Goal: Task Accomplishment & Management: Use online tool/utility

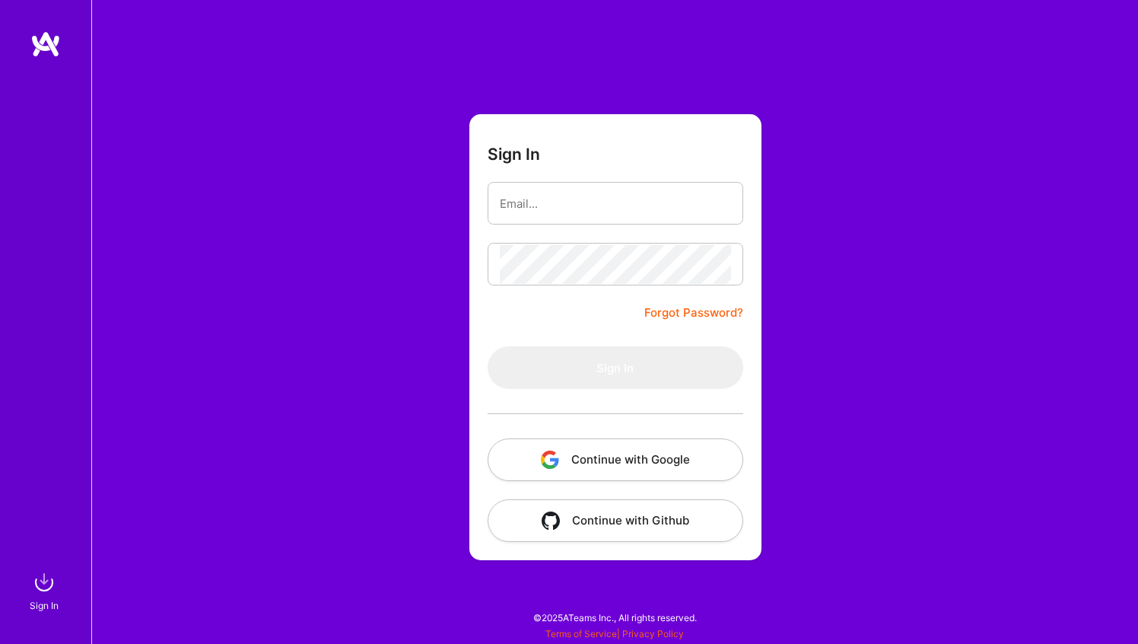
click at [681, 464] on button "Continue with Google" at bounding box center [616, 459] width 256 height 43
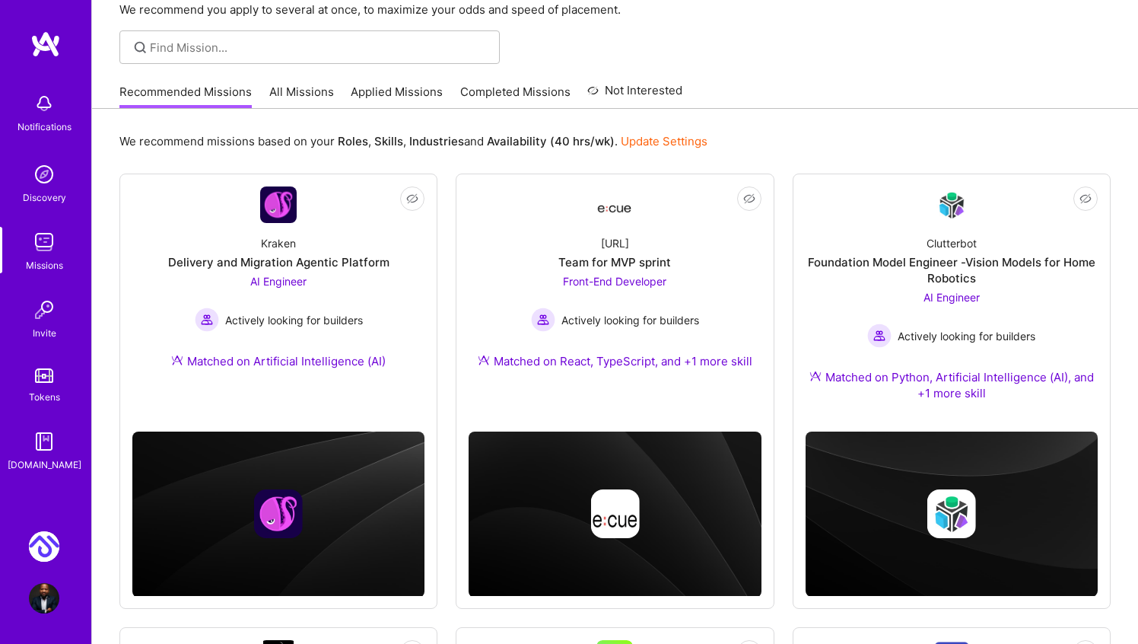
scroll to position [93, 0]
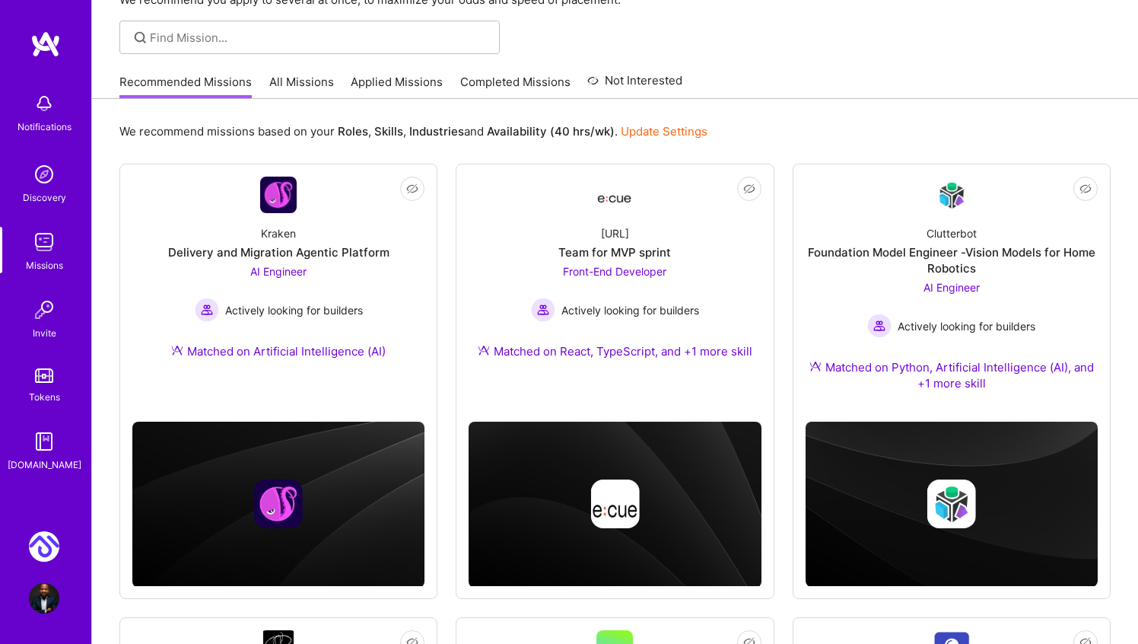
click at [52, 550] on img at bounding box center [44, 546] width 30 height 30
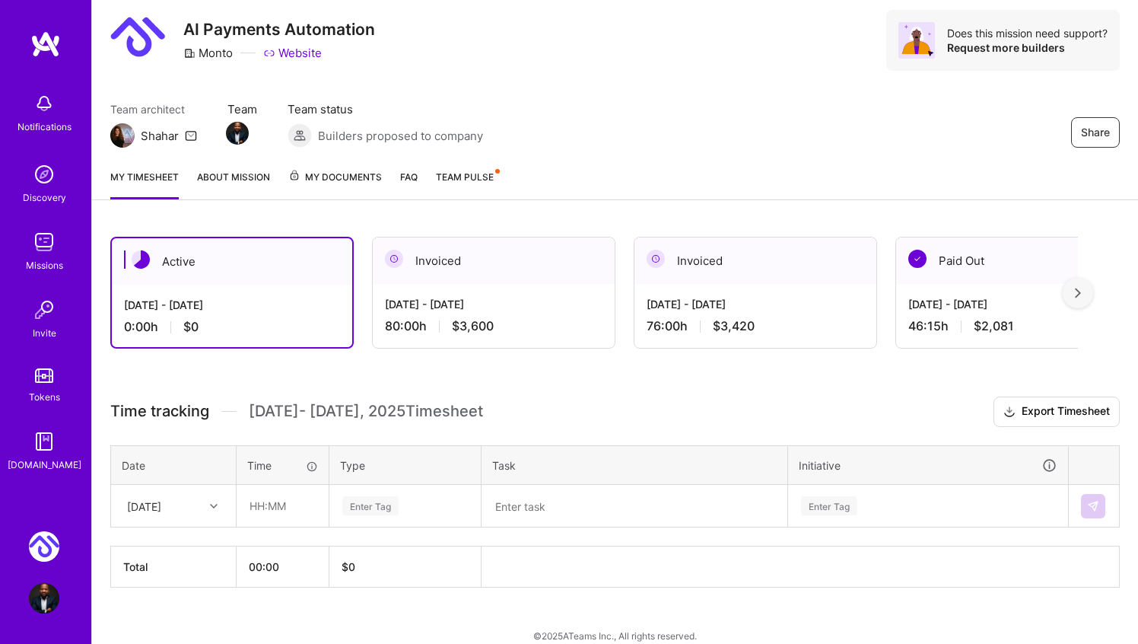
scroll to position [61, 0]
